Goal: Task Accomplishment & Management: Manage account settings

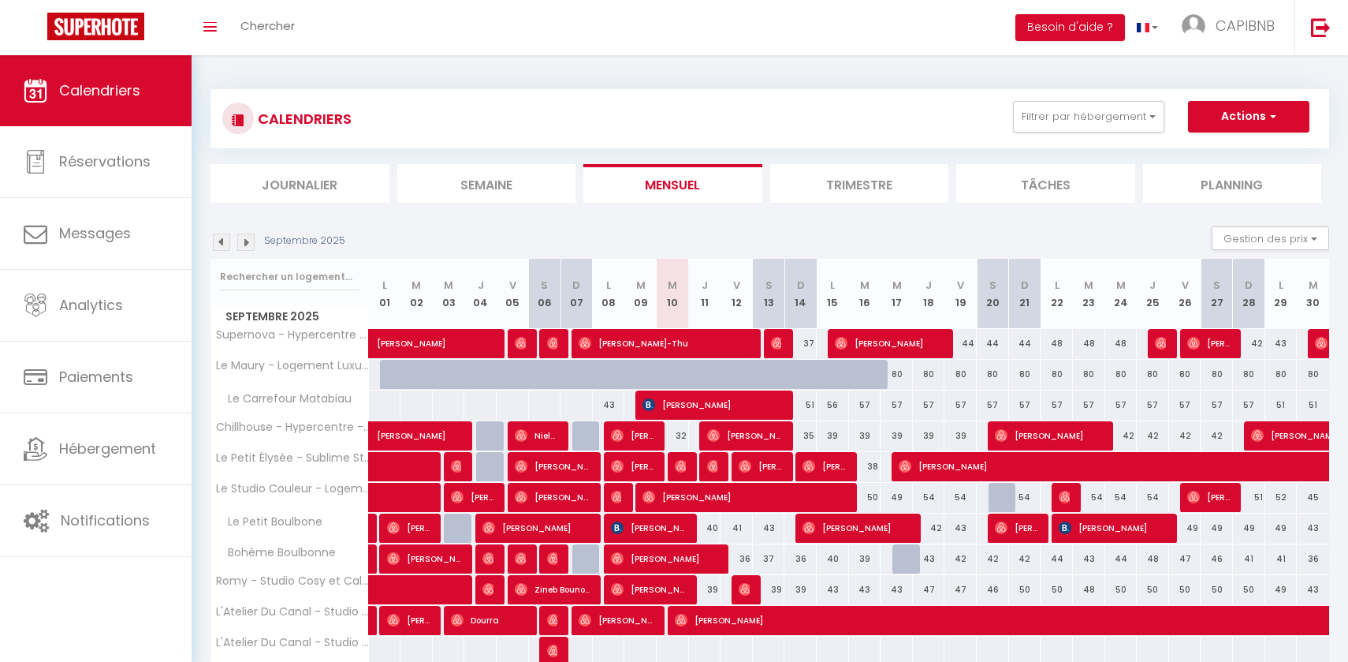
click at [240, 242] on img at bounding box center [245, 241] width 17 height 17
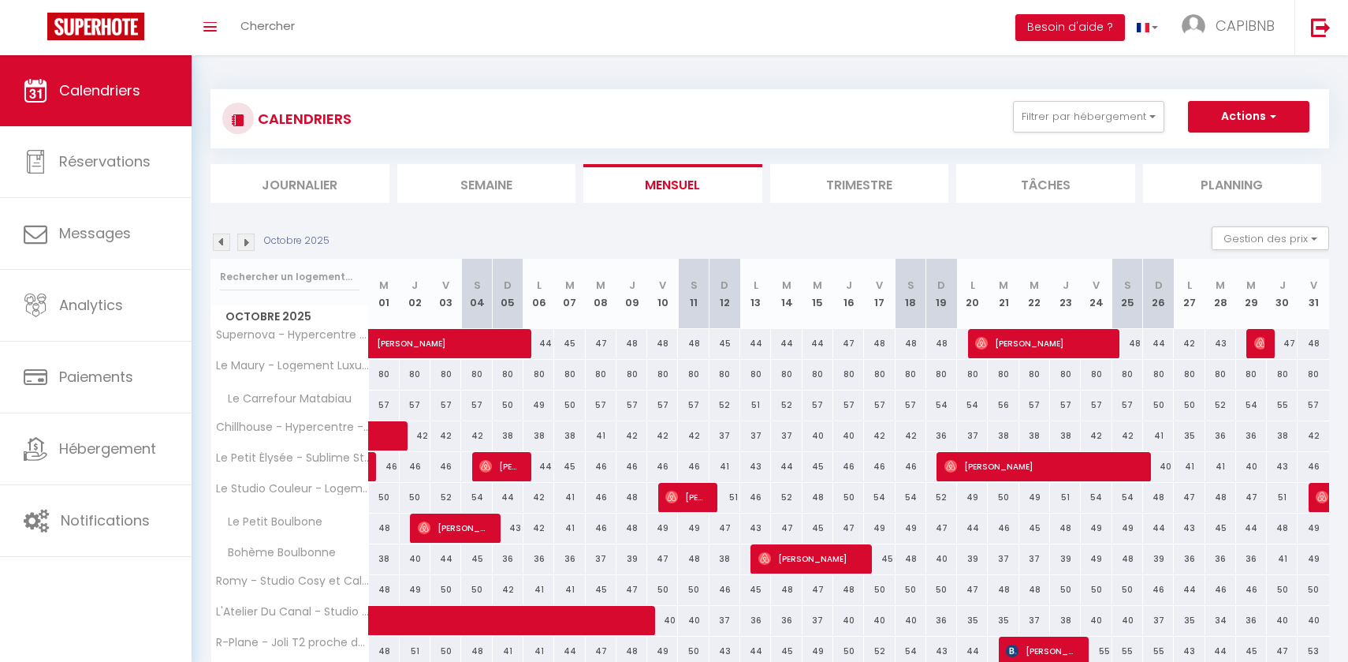
click at [240, 242] on img at bounding box center [245, 241] width 17 height 17
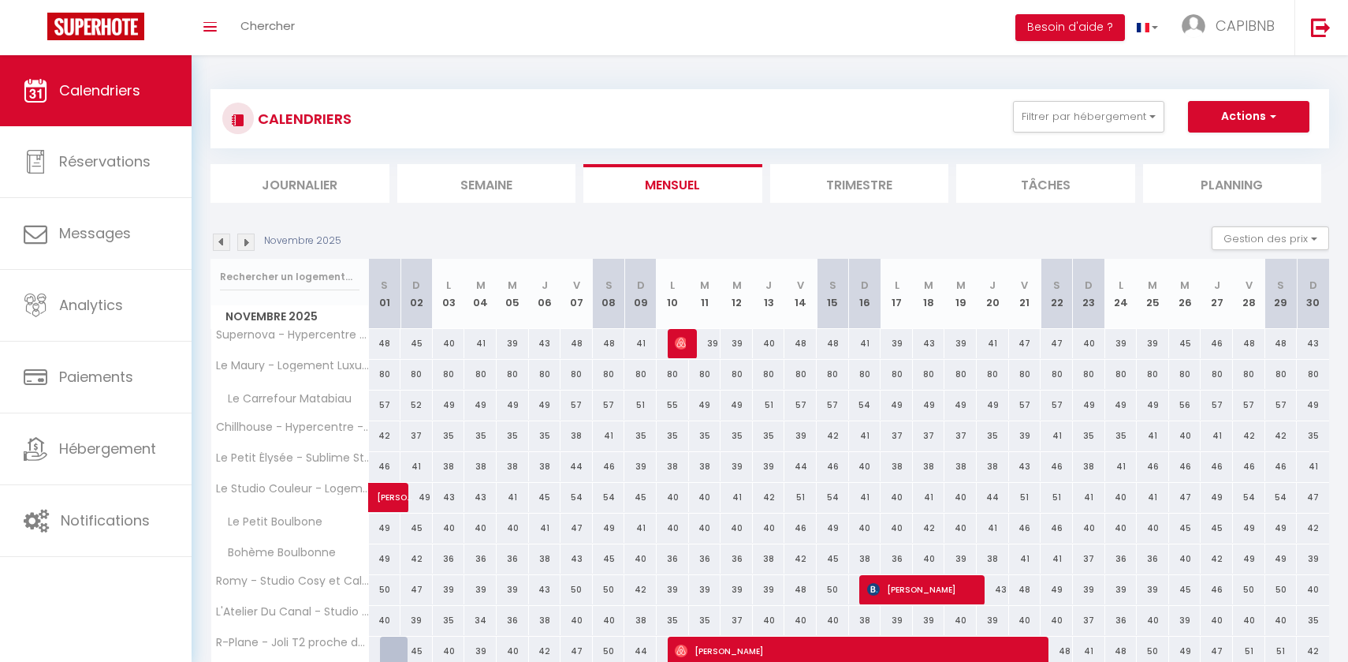
click at [240, 242] on img at bounding box center [245, 241] width 17 height 17
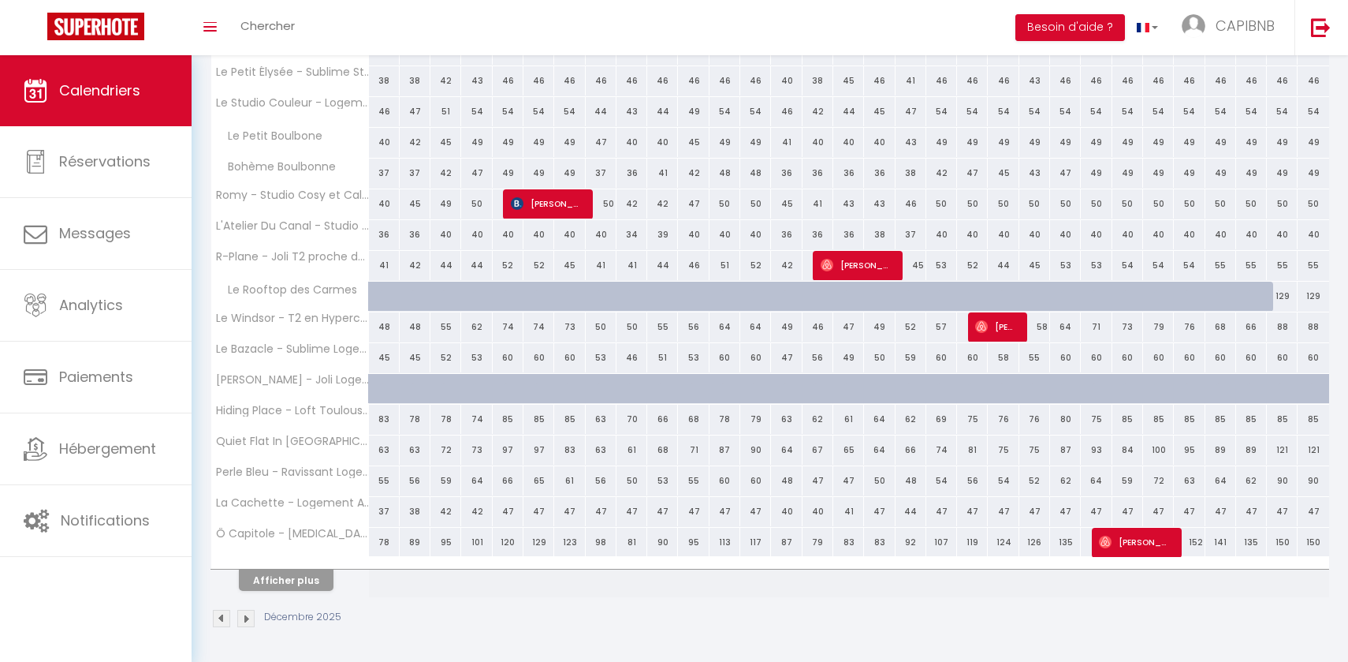
scroll to position [385, 0]
click at [692, 484] on div "55" at bounding box center [693, 481] width 31 height 29
type input "55"
type input "Jeu 11 Décembre 2025"
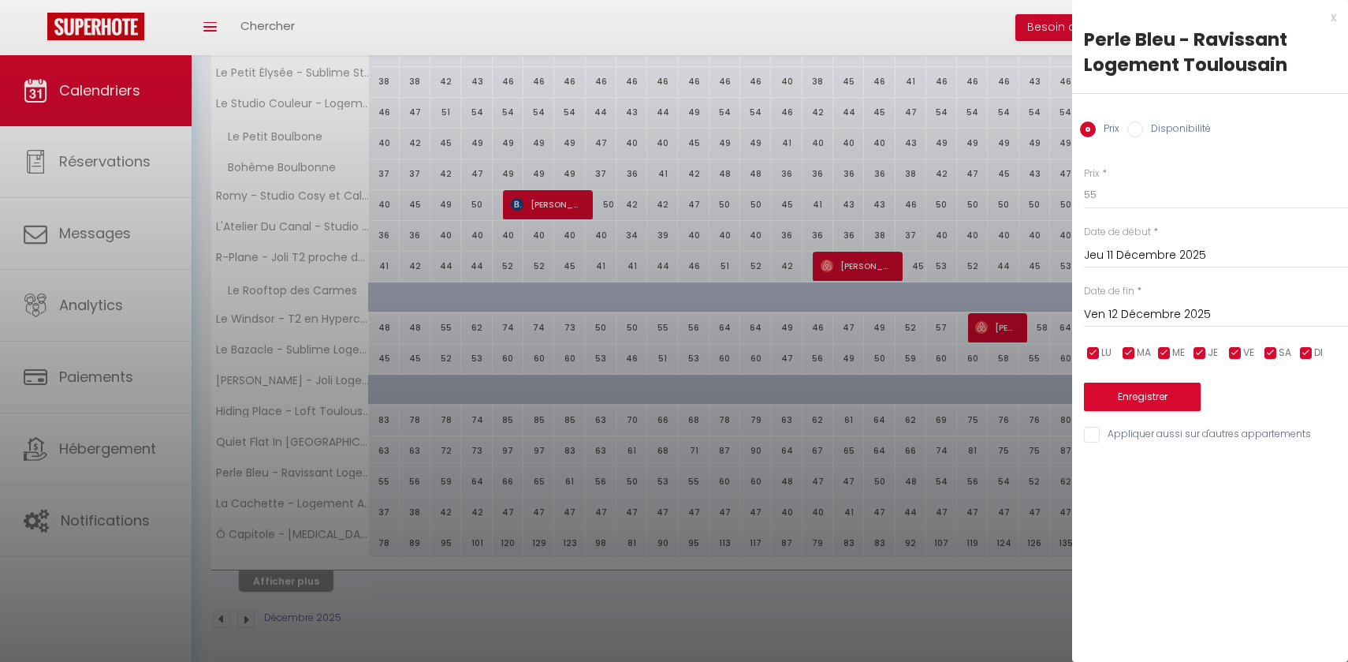
click at [1116, 306] on input "Ven 12 Décembre 2025" at bounding box center [1216, 314] width 264 height 21
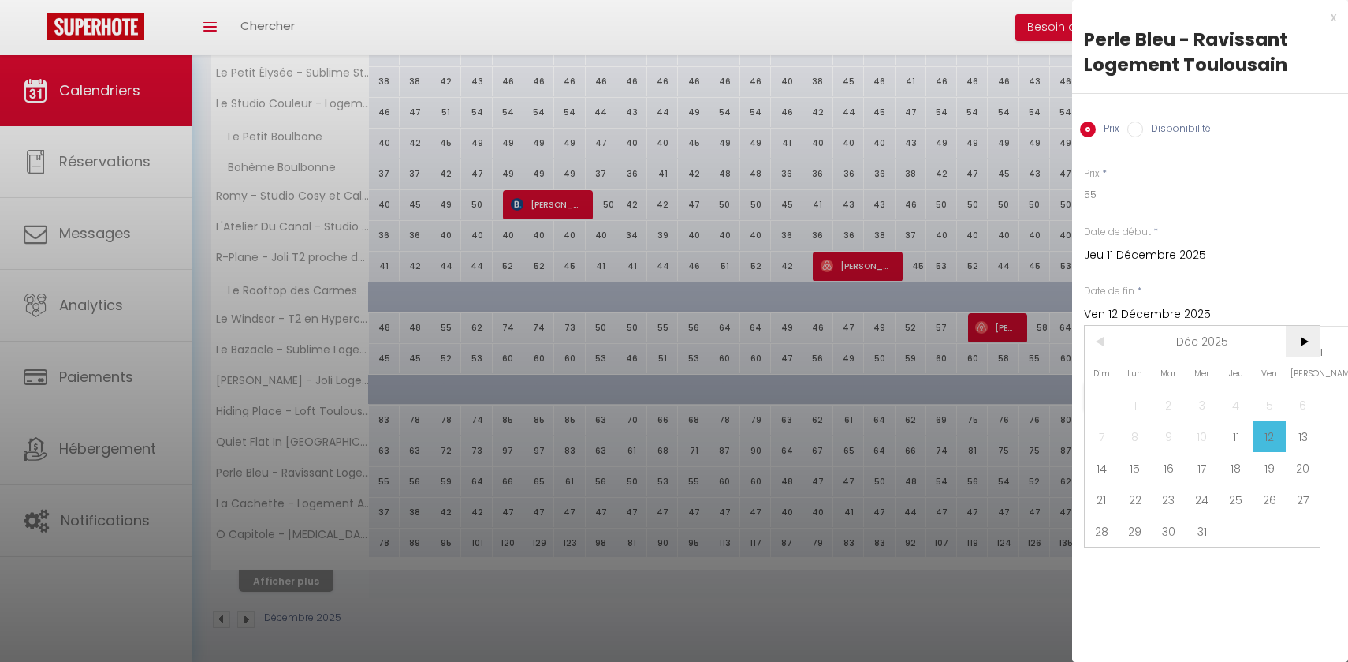
click at [1301, 341] on span ">" at bounding box center [1303, 342] width 34 height 32
click at [1310, 343] on span ">" at bounding box center [1303, 342] width 34 height 32
click at [1104, 344] on span "<" at bounding box center [1102, 342] width 34 height 32
click at [1299, 398] on span "3" at bounding box center [1303, 405] width 34 height 32
type input "[PERSON_NAME] 03 Janvier 2026"
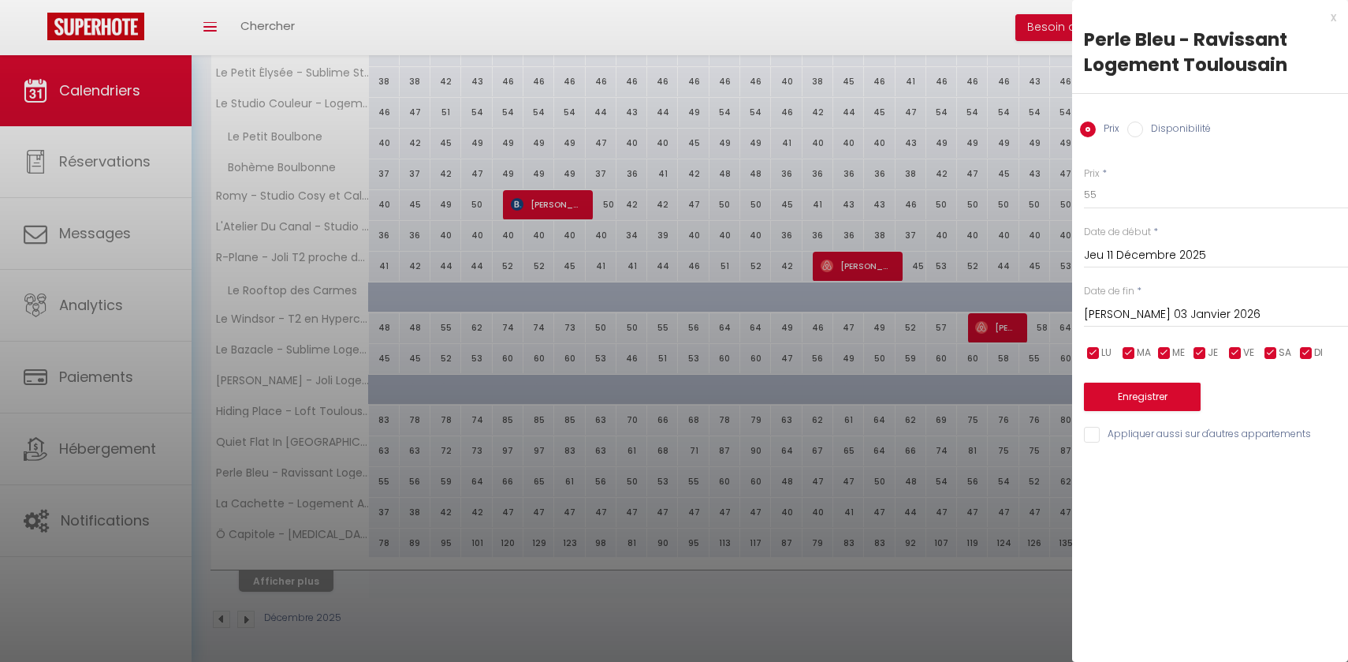
click at [1135, 125] on input "Disponibilité" at bounding box center [1136, 129] width 16 height 16
radio input "true"
radio input "false"
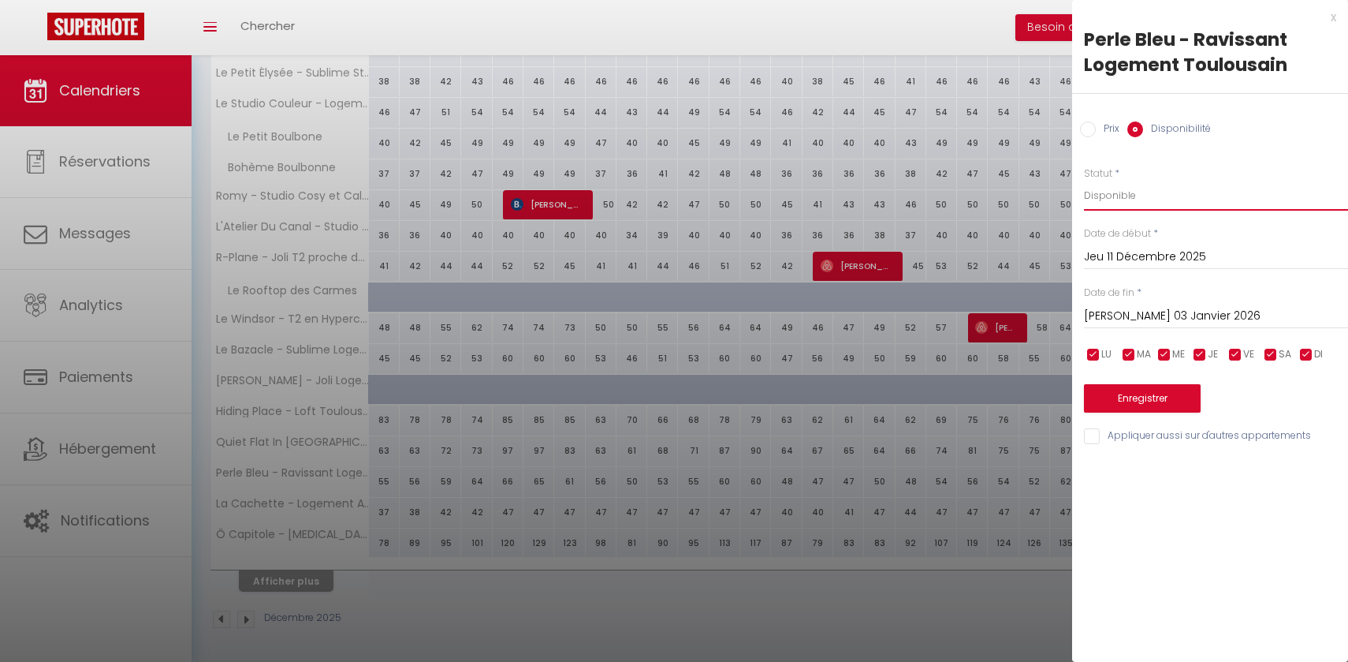
click at [1112, 191] on select "Disponible Indisponible" at bounding box center [1216, 196] width 264 height 30
select select "0"
click at [1135, 403] on button "Enregistrer" at bounding box center [1142, 398] width 117 height 28
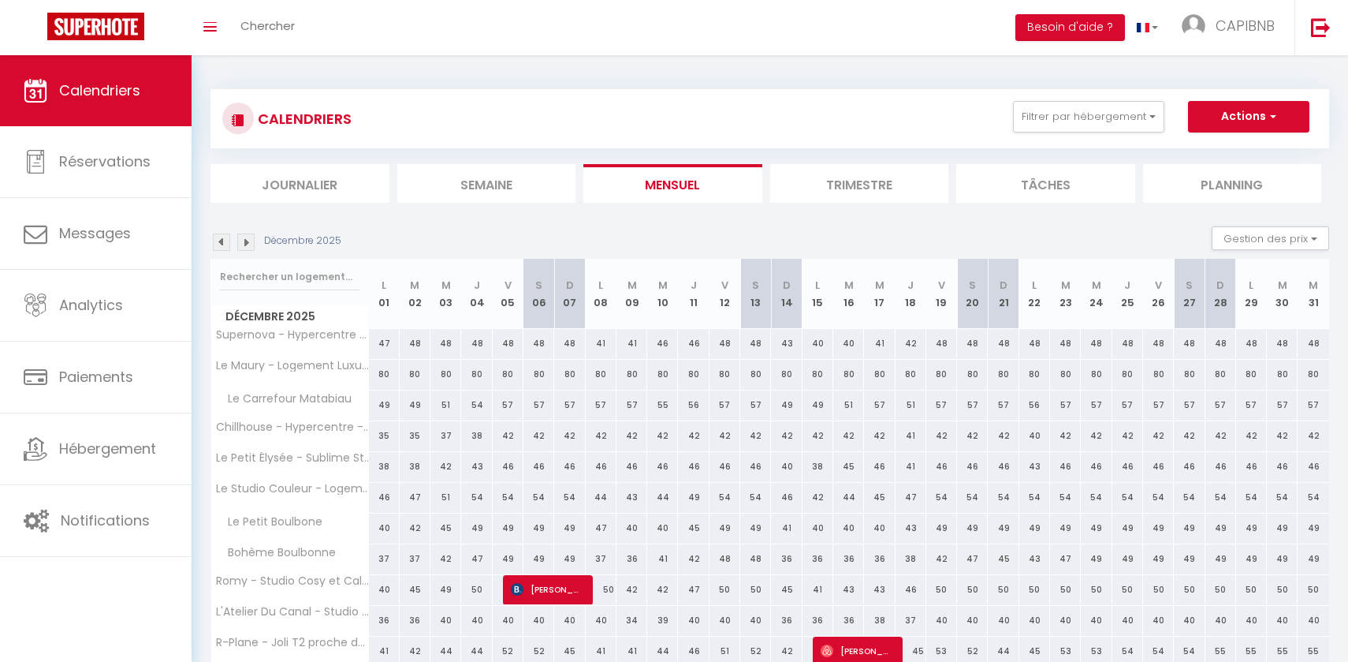
scroll to position [0, 0]
click at [228, 239] on img at bounding box center [221, 241] width 17 height 17
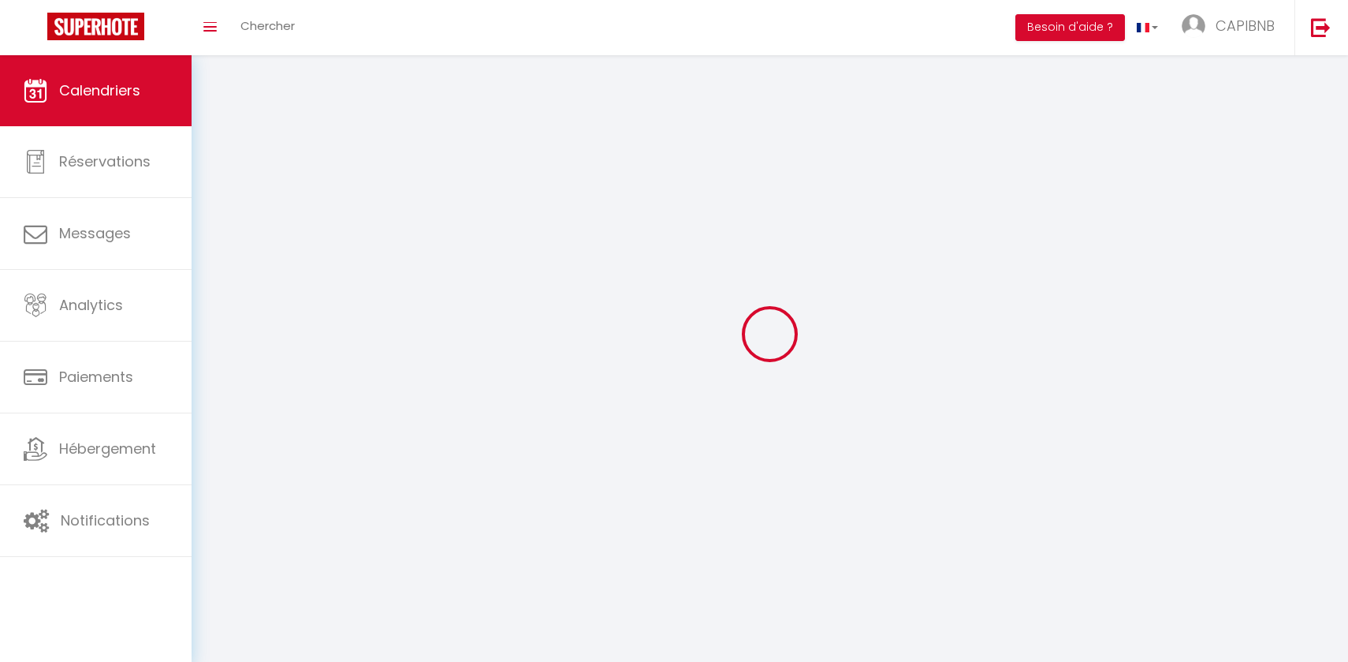
click at [228, 239] on div at bounding box center [770, 334] width 1119 height 520
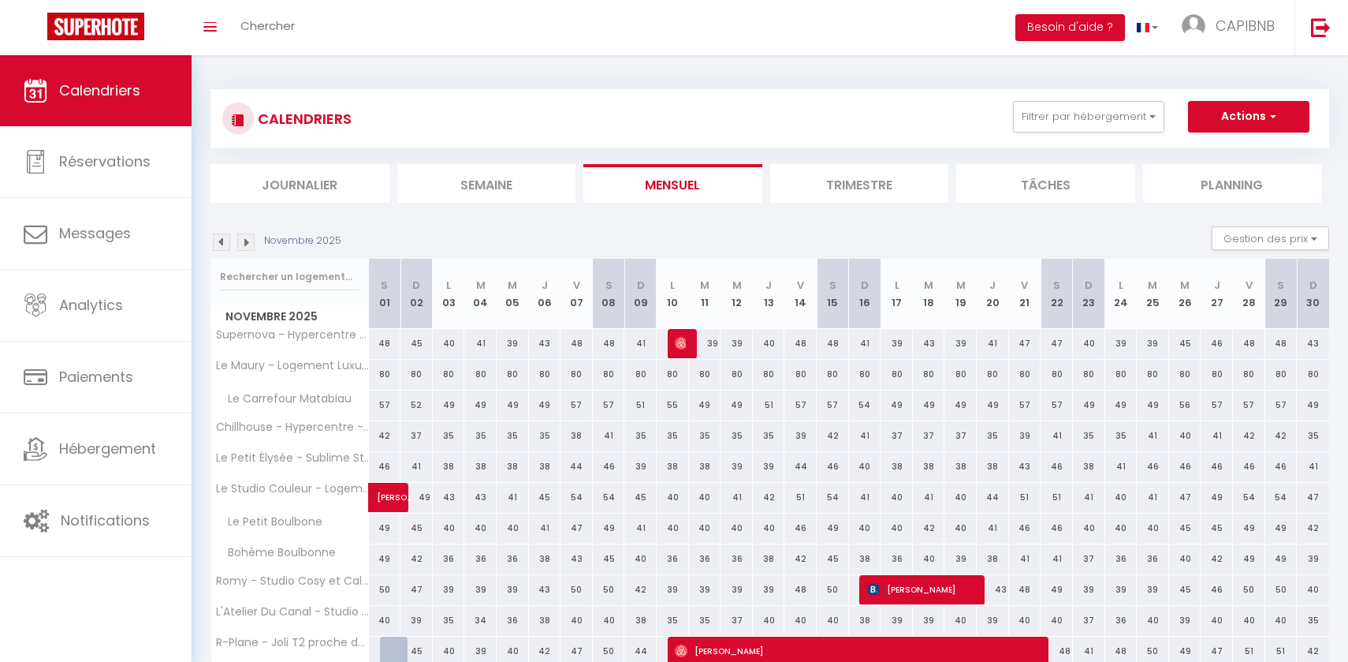
click at [228, 239] on img at bounding box center [221, 241] width 17 height 17
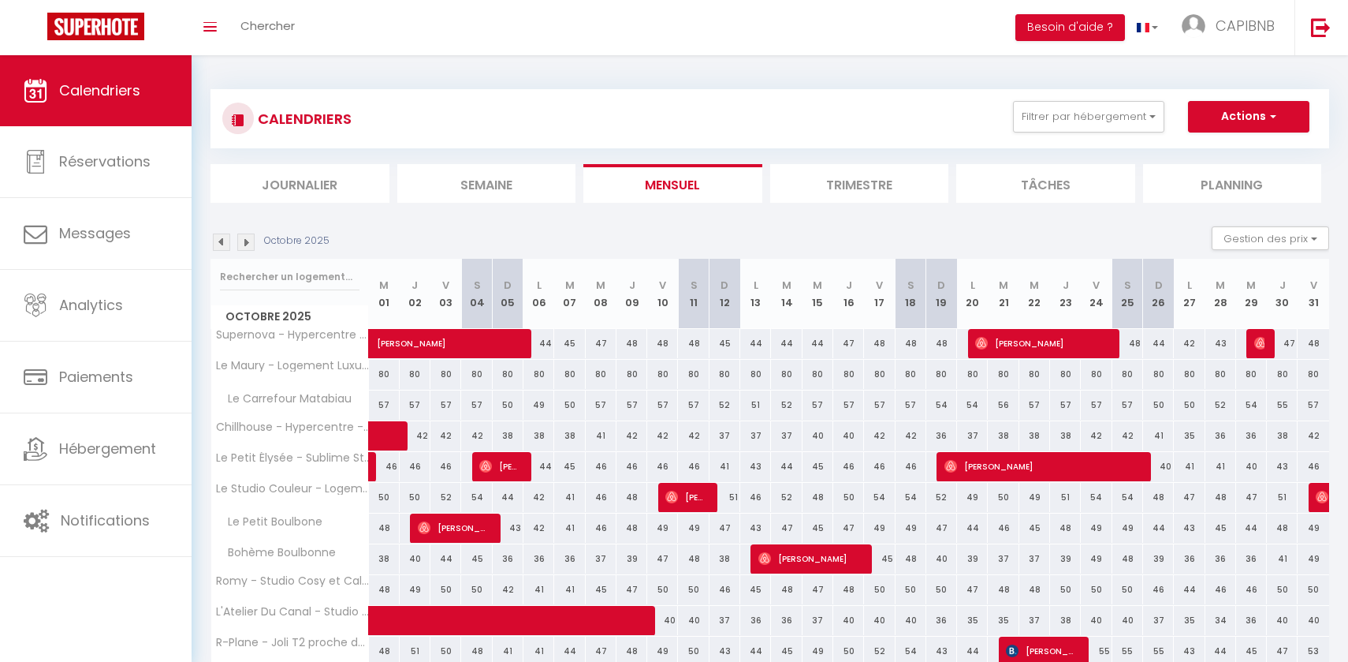
click at [228, 239] on img at bounding box center [221, 241] width 17 height 17
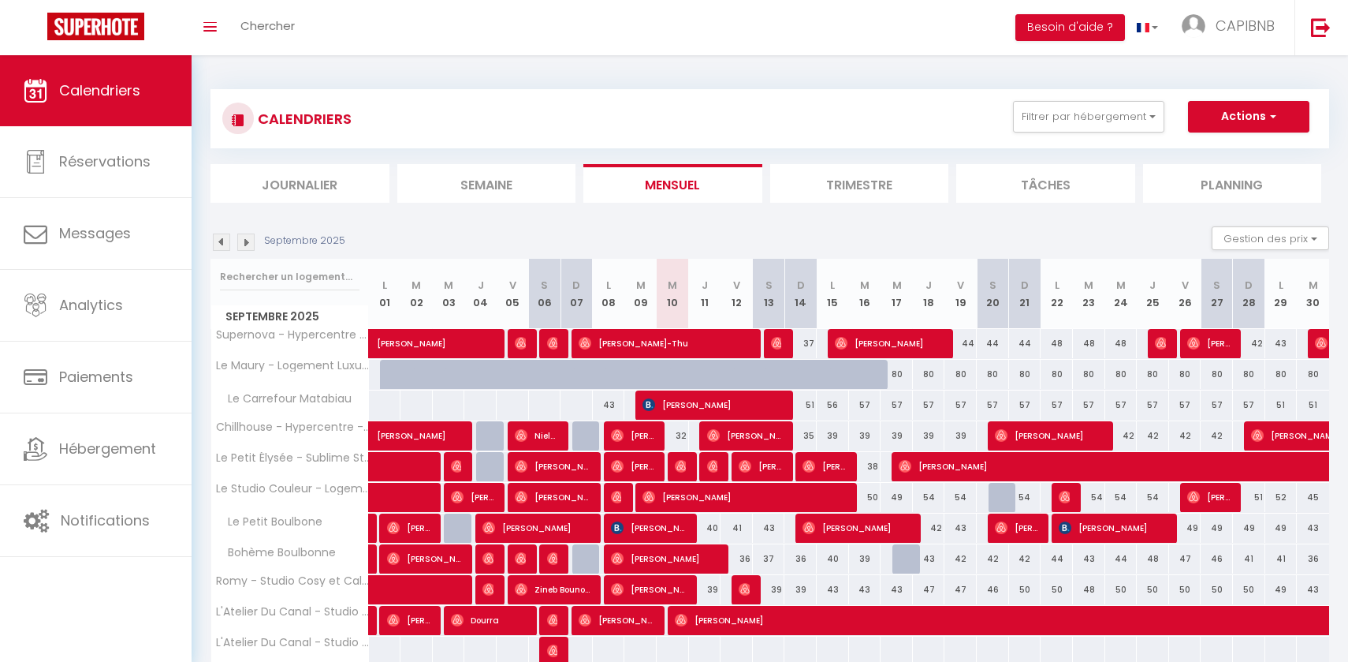
click at [218, 238] on img at bounding box center [221, 241] width 17 height 17
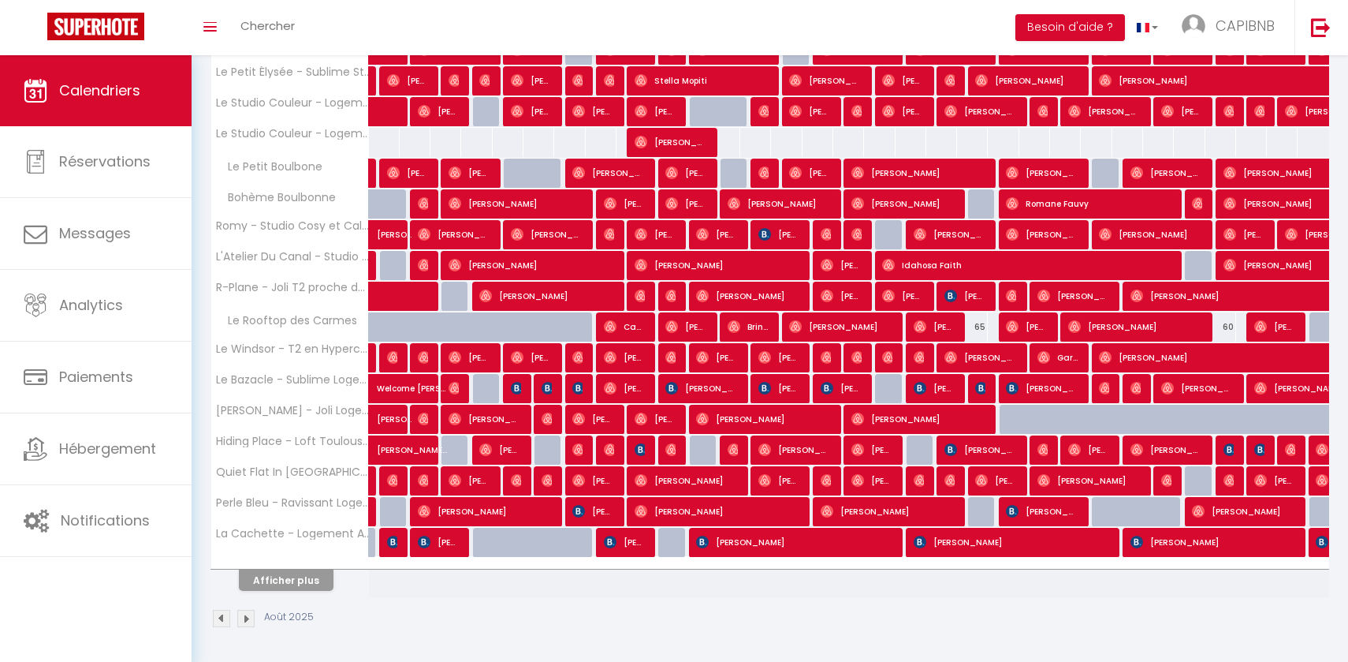
scroll to position [385, 0]
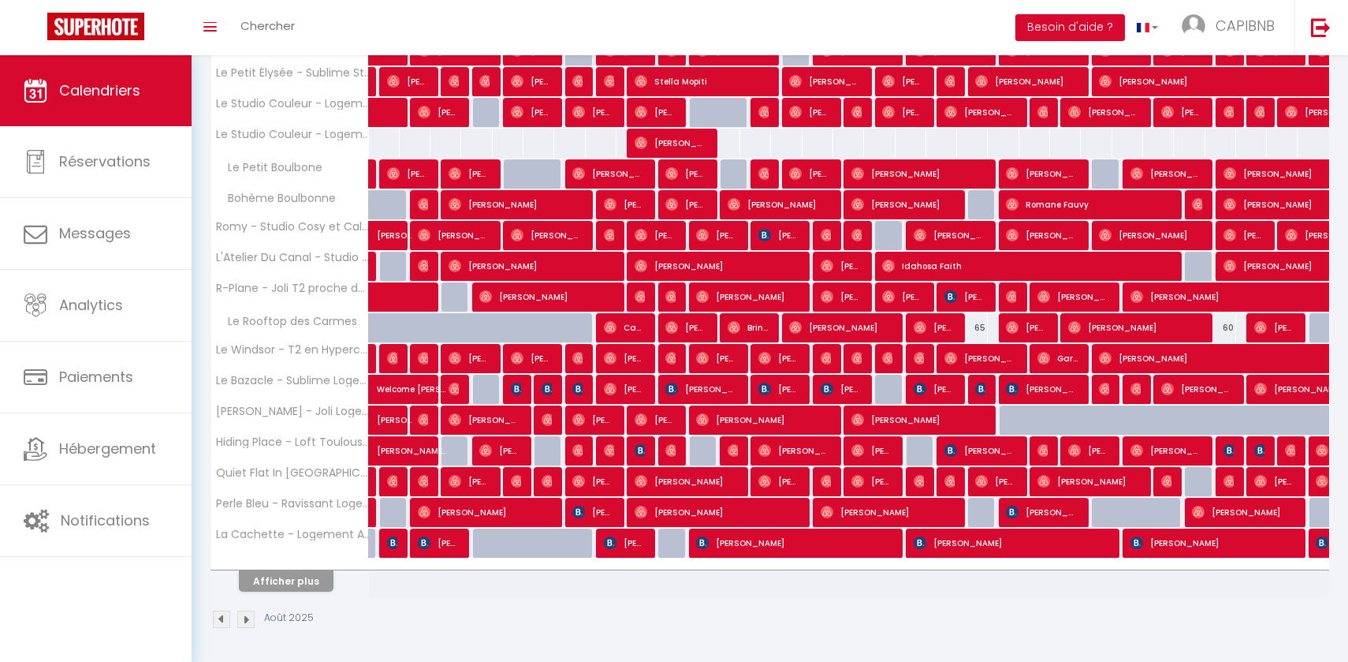
click at [285, 581] on button "Afficher plus" at bounding box center [286, 580] width 95 height 21
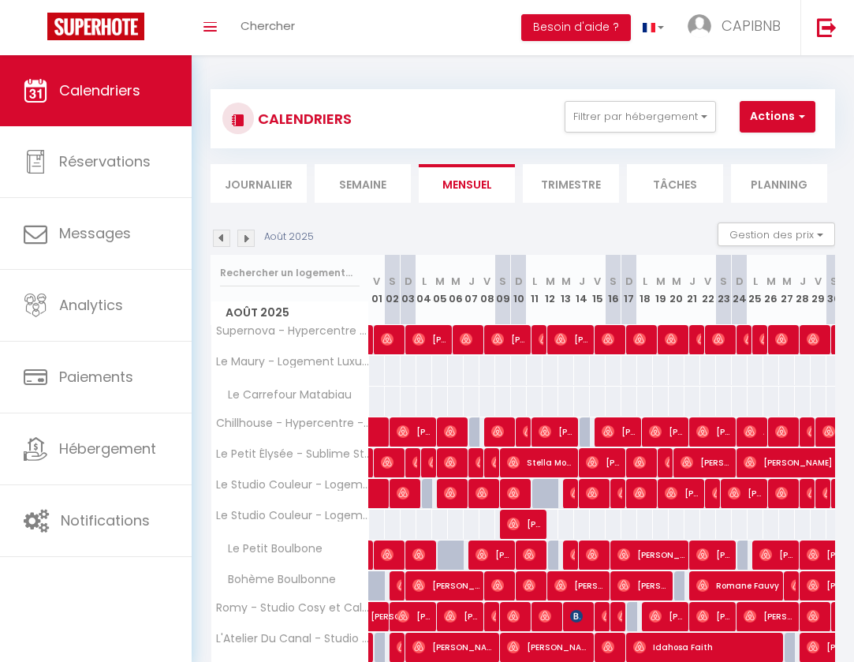
scroll to position [0, 0]
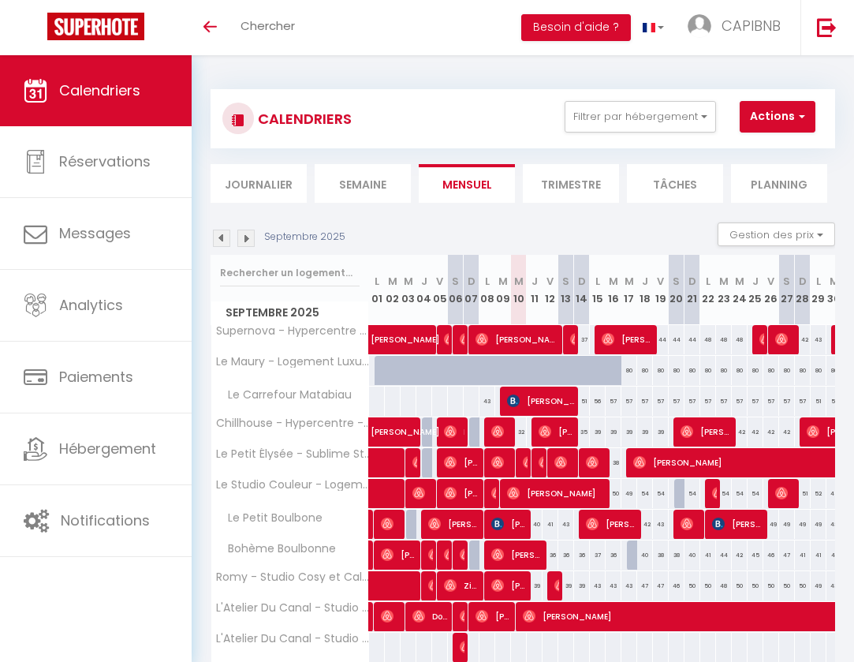
click at [222, 229] on img at bounding box center [221, 237] width 17 height 17
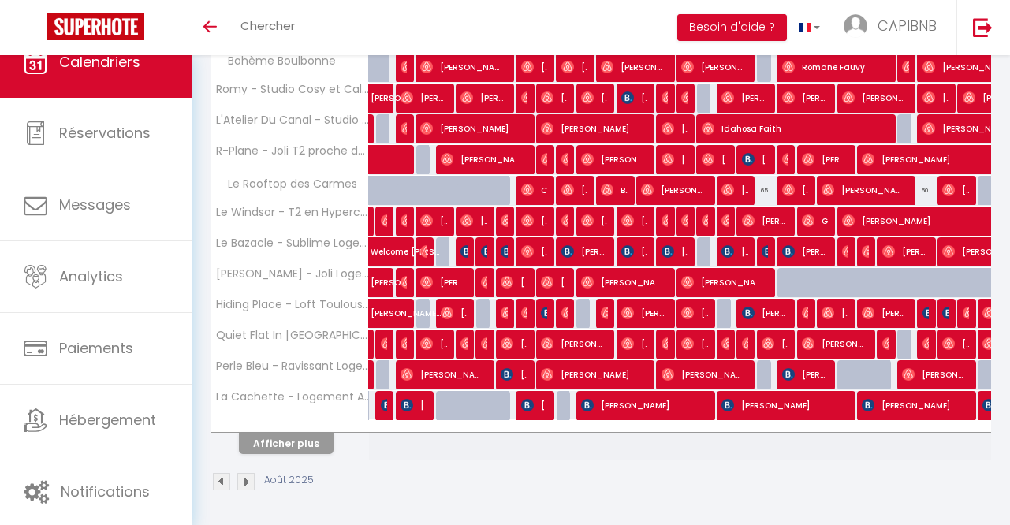
scroll to position [521, 0]
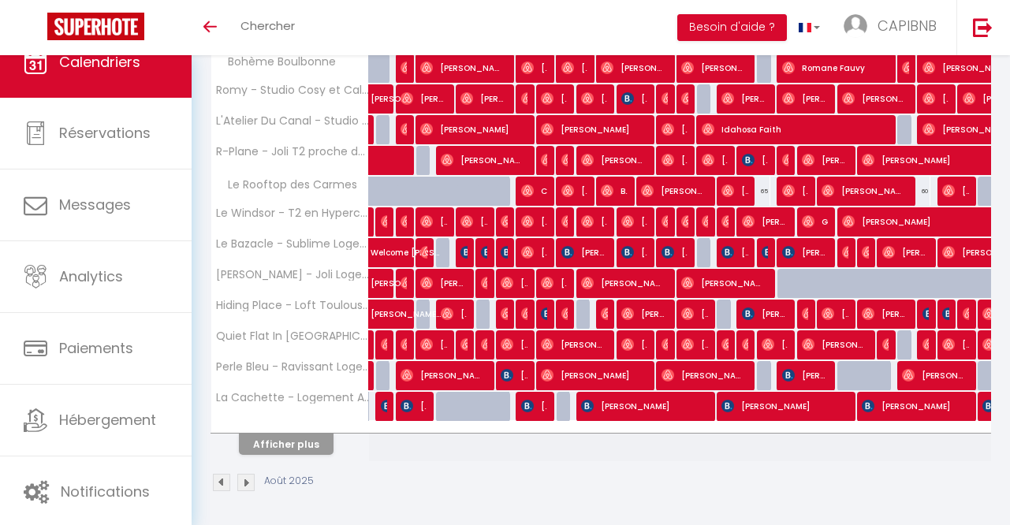
click at [289, 440] on button "Afficher plus" at bounding box center [286, 444] width 95 height 21
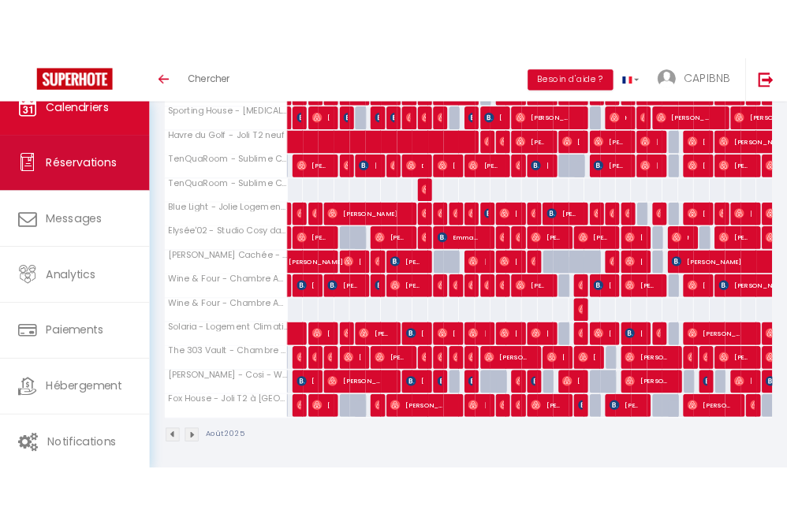
scroll to position [1001, 0]
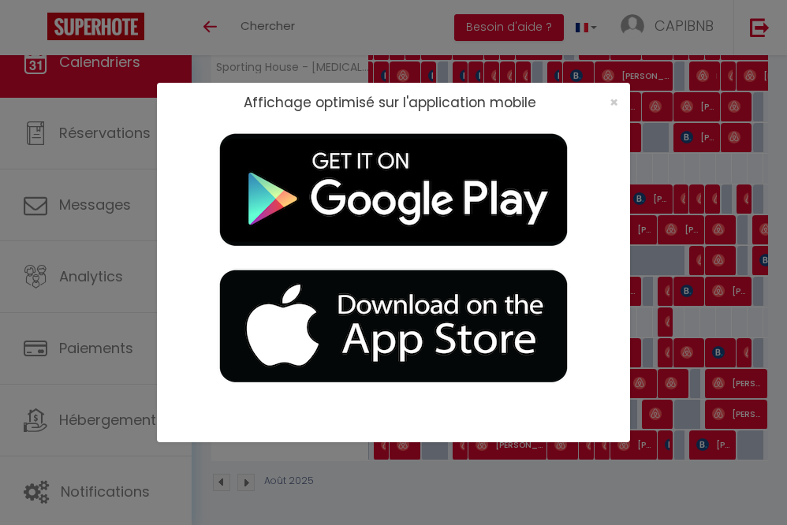
click at [619, 103] on div "×" at bounding box center [608, 103] width 39 height 16
click at [617, 103] on span "×" at bounding box center [614, 102] width 9 height 20
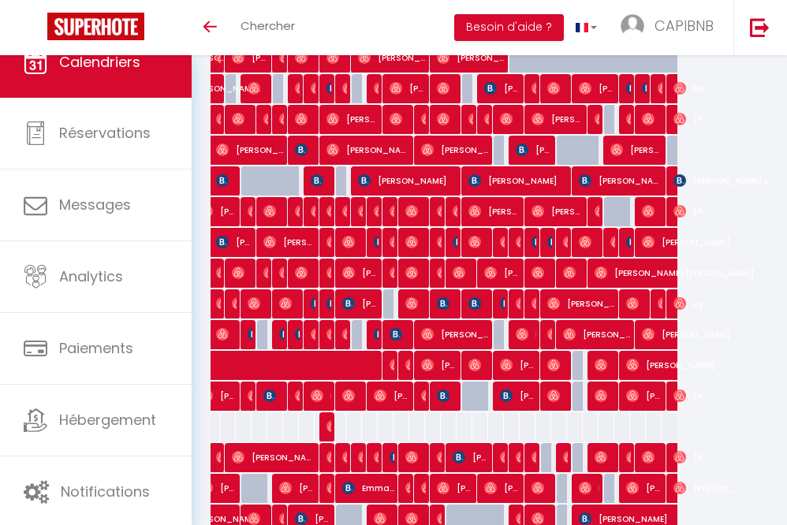
scroll to position [0, 183]
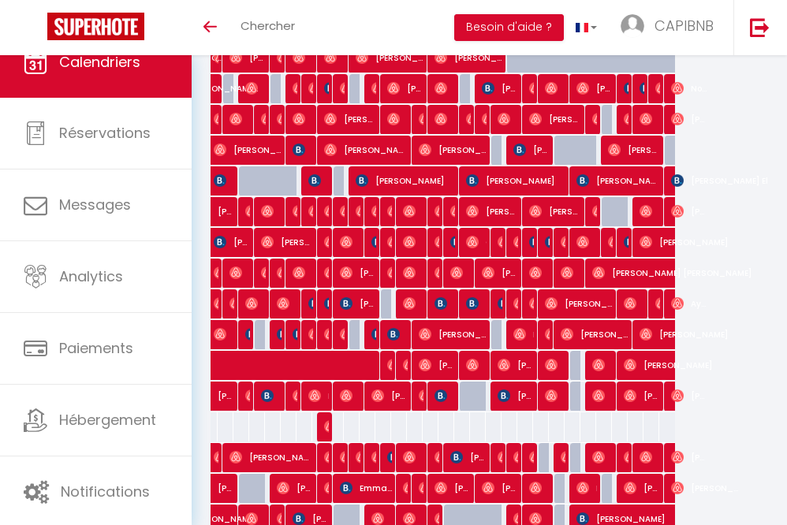
drag, startPoint x: 504, startPoint y: 334, endPoint x: 483, endPoint y: 332, distance: 20.6
click at [483, 332] on tr "Sporting House - T3 à Toulouse 55 Nicolas DAL COL 55 Nicolas Maksymiuk 55 PRIMO…" at bounding box center [351, 334] width 647 height 31
click at [499, 326] on div at bounding box center [499, 335] width 16 height 30
type input "55"
type input "Mer 20 Août 2025"
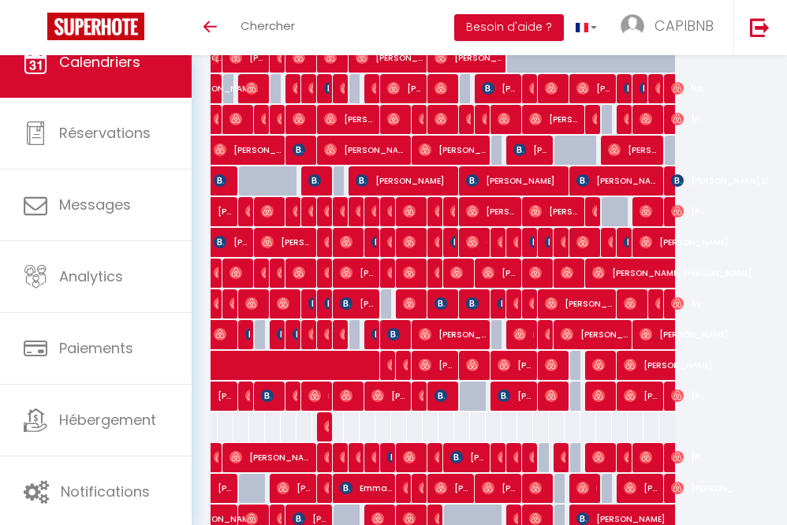
type input "Jeu 21 Août 2025"
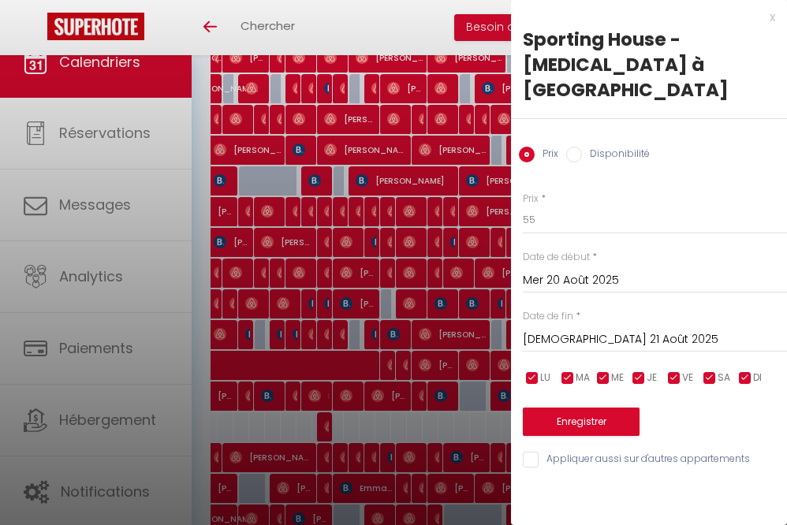
click at [773, 17] on div "x" at bounding box center [643, 17] width 264 height 19
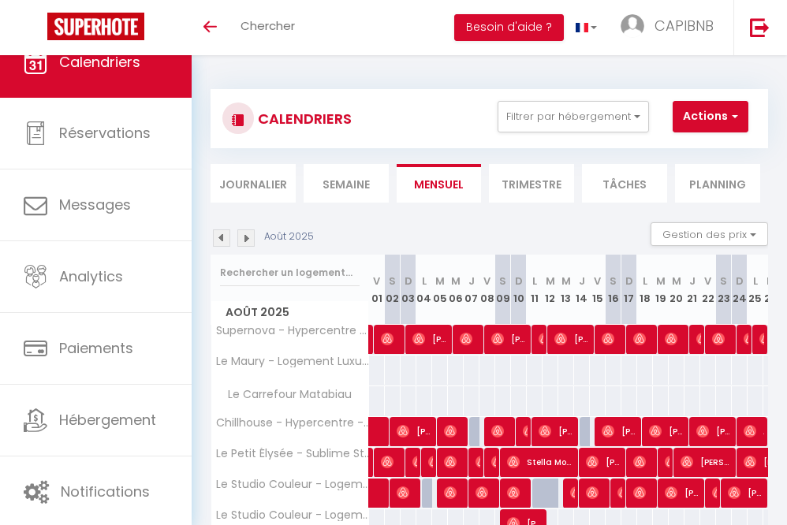
scroll to position [0, 0]
click at [253, 241] on img at bounding box center [245, 237] width 17 height 17
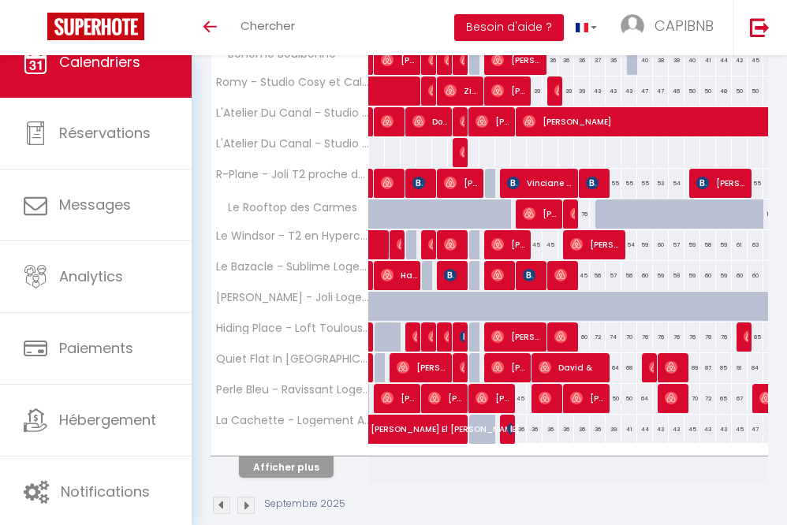
scroll to position [497, 0]
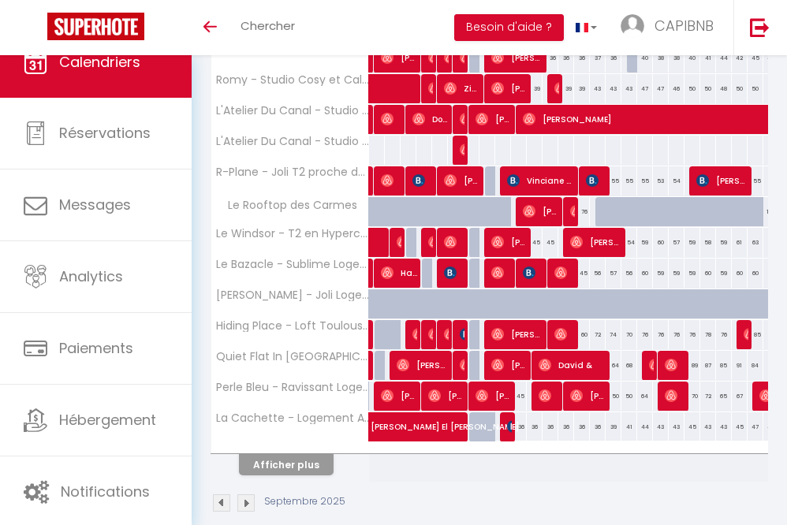
click at [301, 463] on button "Afficher plus" at bounding box center [286, 464] width 95 height 21
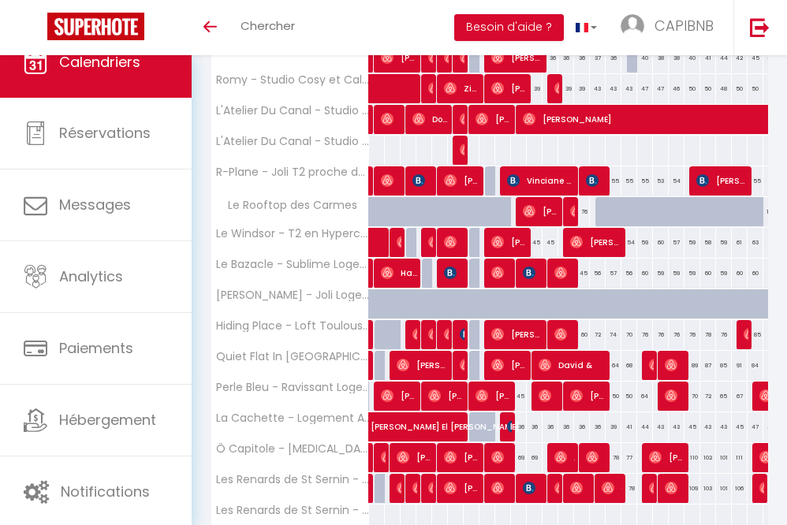
scroll to position [0, 0]
